Goal: Check status

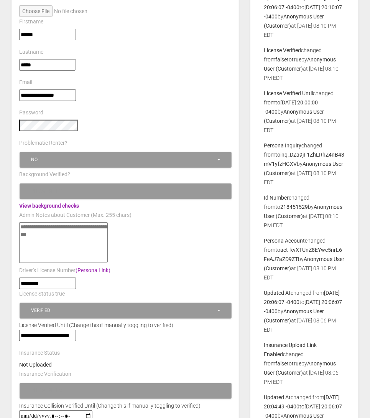
scroll to position [109, 0]
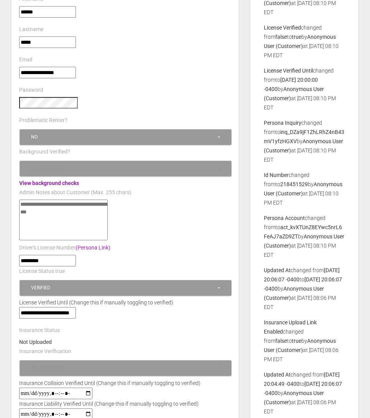
click at [71, 181] on link "View background checks" at bounding box center [49, 183] width 60 height 6
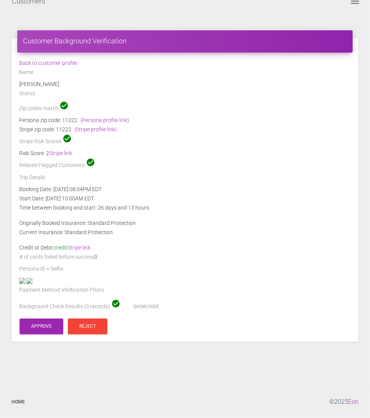
scroll to position [83, 0]
drag, startPoint x: 62, startPoint y: 118, endPoint x: 72, endPoint y: 113, distance: 11.3
click at [72, 113] on div "Back to customer profile Name Naveen Kumar Status Zip codes match check_circle …" at bounding box center [185, 197] width 344 height 278
click at [74, 194] on div "Start Date: 09/13/2025 10:00AM EDT" at bounding box center [185, 198] width 344 height 9
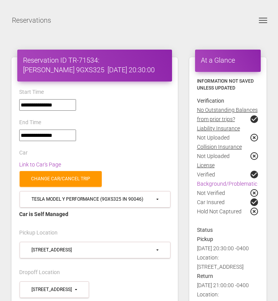
select select "*****"
select select
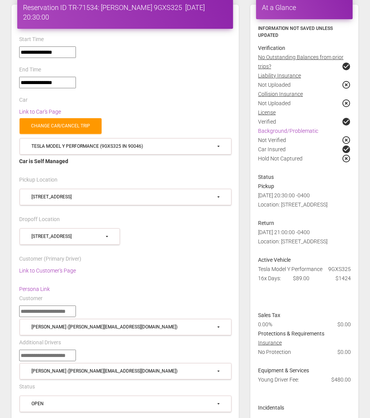
scroll to position [50, 0]
